Goal: Information Seeking & Learning: Learn about a topic

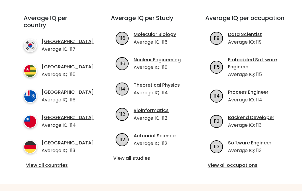
scroll to position [212, 0]
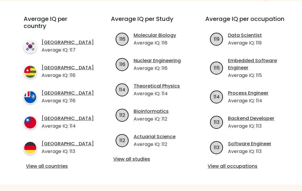
click at [254, 163] on link "View all occupations" at bounding box center [246, 166] width 76 height 7
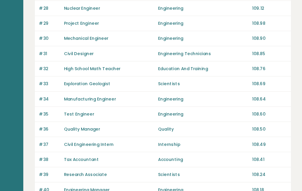
scroll to position [441, 0]
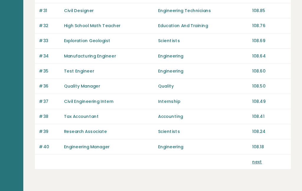
click at [260, 144] on link "next" at bounding box center [264, 146] width 8 height 5
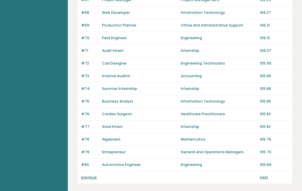
scroll to position [417, 0]
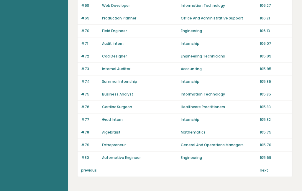
click at [270, 170] on div "next" at bounding box center [274, 170] width 29 height 5
click at [271, 168] on div "next" at bounding box center [274, 170] width 29 height 5
click at [273, 170] on div "next" at bounding box center [274, 170] width 29 height 5
click at [272, 167] on div "previous next" at bounding box center [185, 170] width 215 height 12
click at [273, 170] on div "next" at bounding box center [274, 170] width 29 height 5
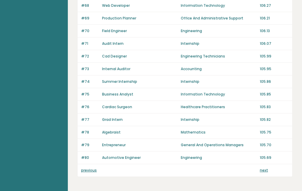
click at [271, 171] on div "next" at bounding box center [274, 170] width 29 height 5
click at [267, 170] on link "next" at bounding box center [264, 170] width 8 height 5
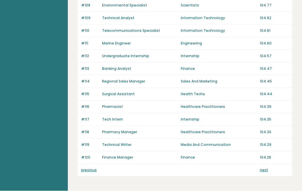
scroll to position [441, 0]
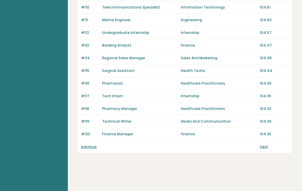
click at [271, 146] on div "next" at bounding box center [274, 146] width 29 height 5
